Goal: Transaction & Acquisition: Register for event/course

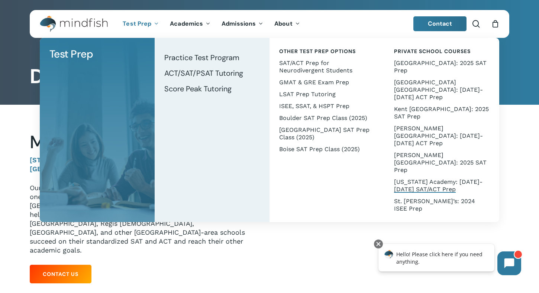
click at [440, 178] on span "[US_STATE] Academy: [DATE]-[DATE] SAT/ACT Prep" at bounding box center [438, 185] width 88 height 14
click at [415, 178] on span "[US_STATE] Academy: [DATE]-[DATE] SAT/ACT Prep" at bounding box center [438, 185] width 88 height 14
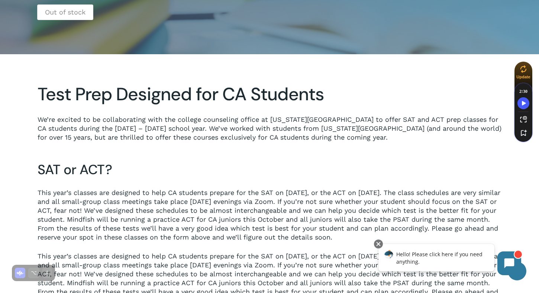
scroll to position [267, 0]
